Goal: Transaction & Acquisition: Purchase product/service

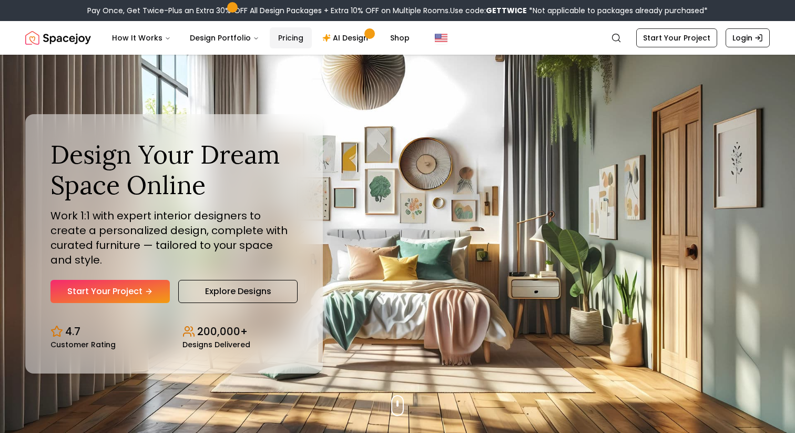
click at [291, 34] on link "Pricing" at bounding box center [291, 37] width 42 height 21
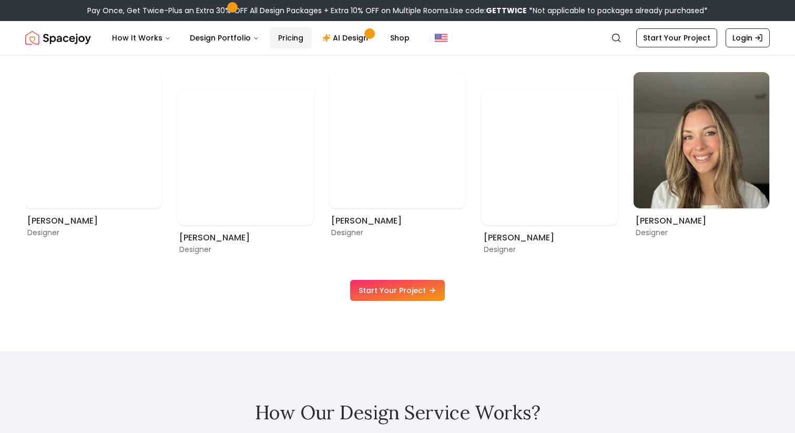
scroll to position [681, 0]
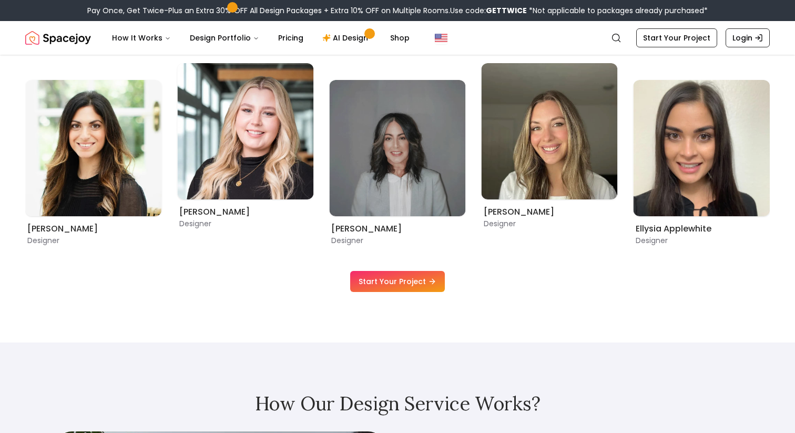
click at [388, 275] on link "Start Your Project" at bounding box center [397, 281] width 95 height 21
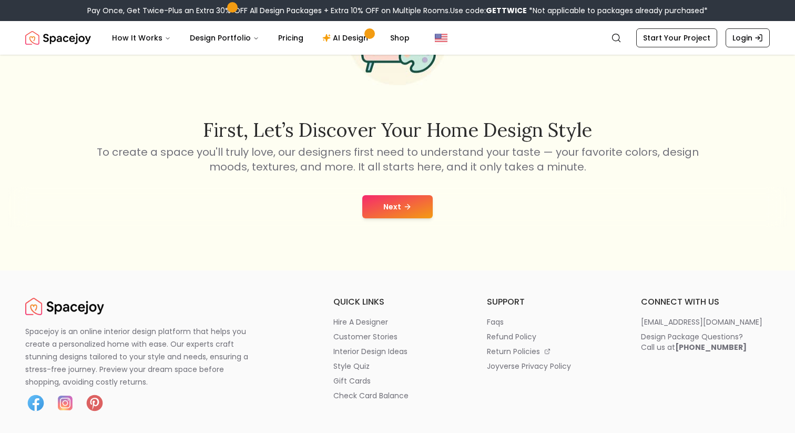
scroll to position [139, 0]
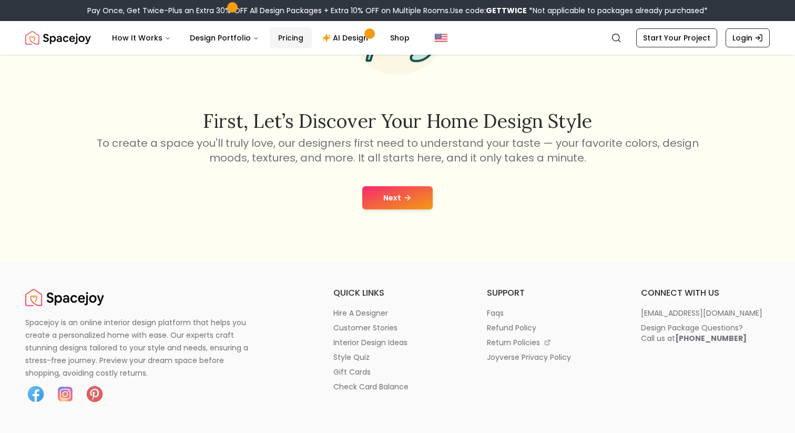
click at [280, 30] on link "Pricing" at bounding box center [291, 37] width 42 height 21
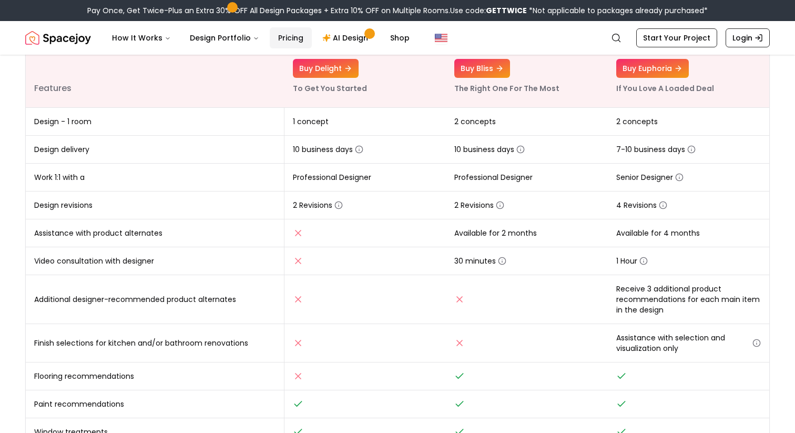
scroll to position [198, 0]
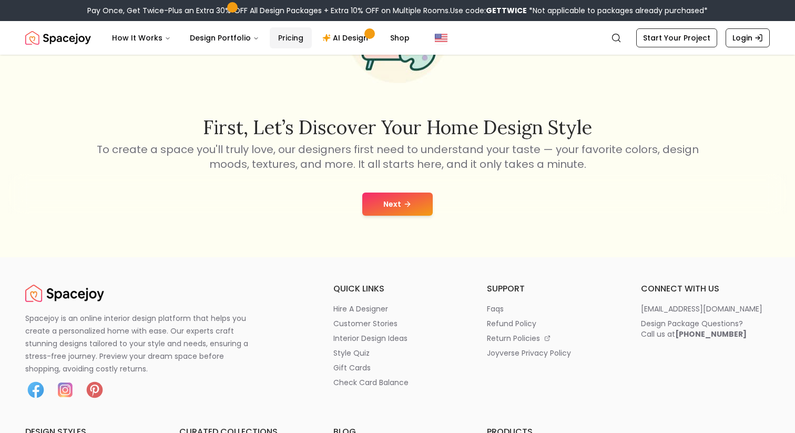
scroll to position [139, 0]
